Goal: Check status: Check status

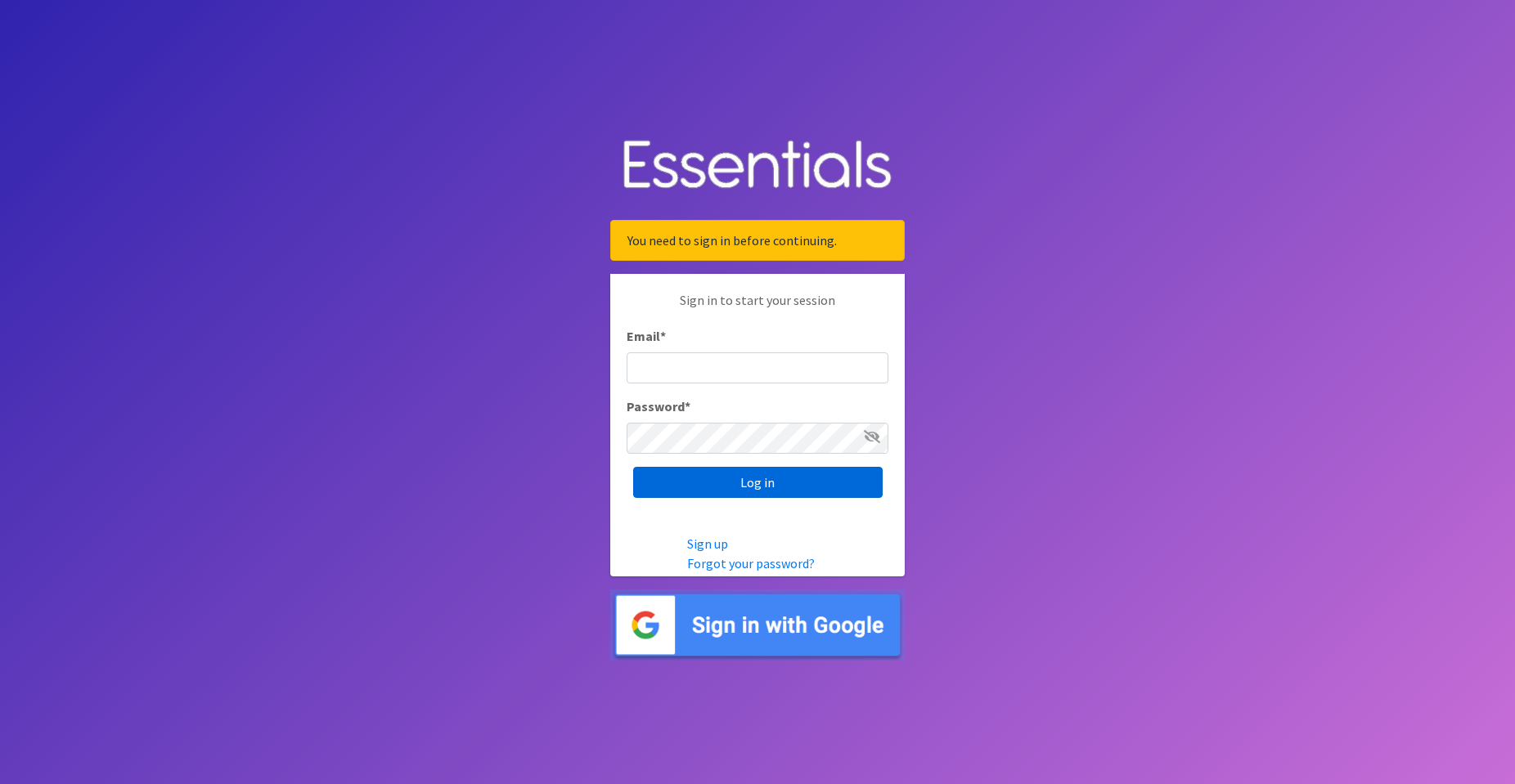
type input "[PERSON_NAME][EMAIL_ADDRESS][DOMAIN_NAME]"
click at [752, 487] on input "Log in" at bounding box center [758, 482] width 250 height 31
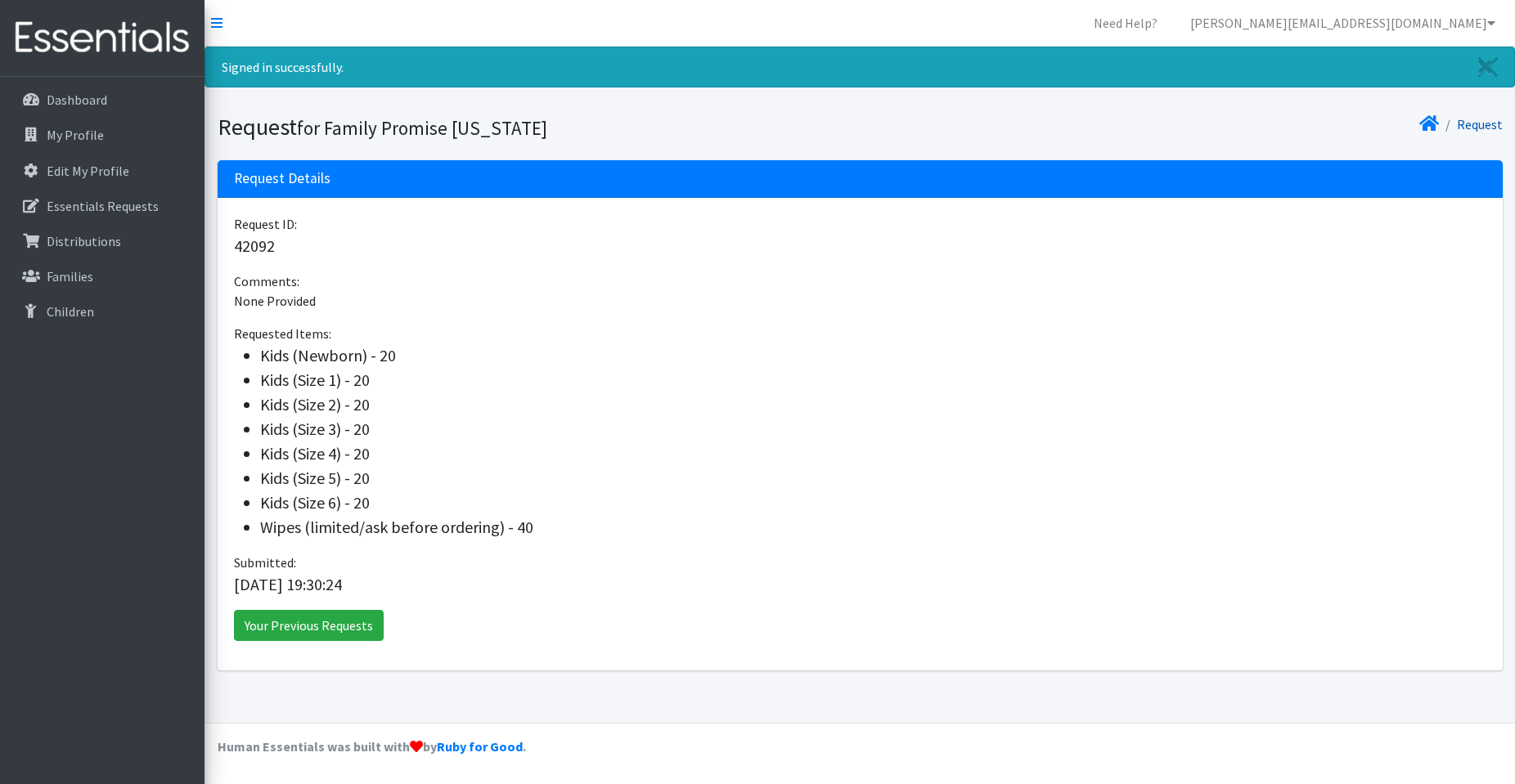
click at [1475, 125] on link "Request" at bounding box center [1480, 124] width 46 height 16
